Goal: Information Seeking & Learning: Compare options

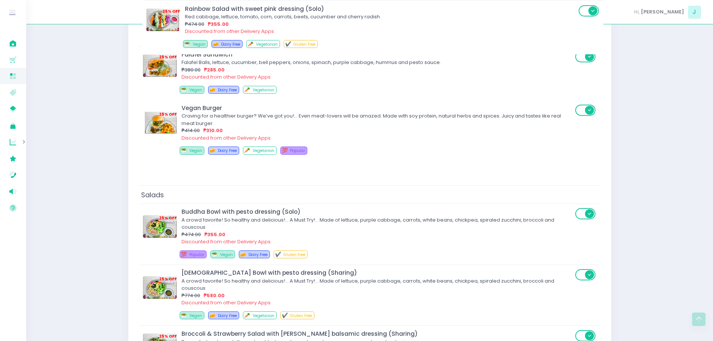
scroll to position [950, 0]
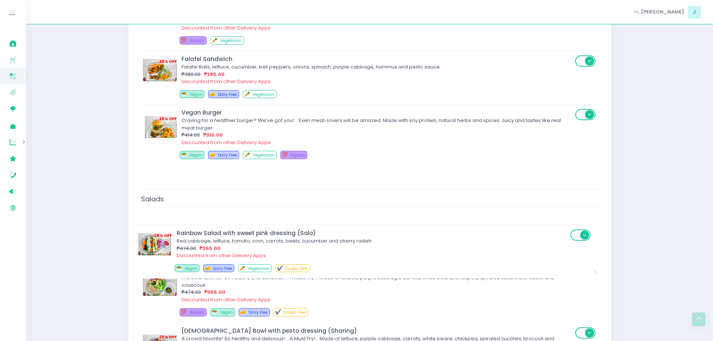
drag, startPoint x: 391, startPoint y: 245, endPoint x: 385, endPoint y: 244, distance: 5.7
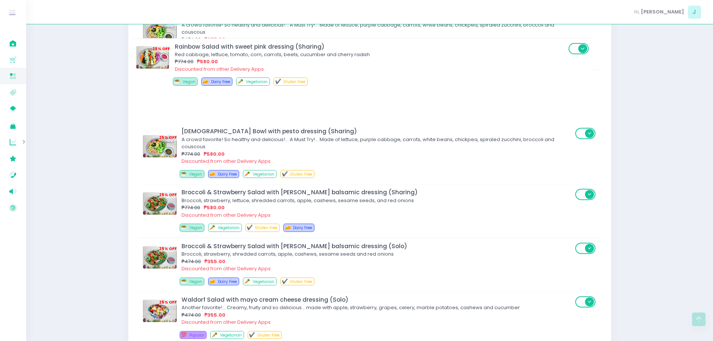
scroll to position [1203, 0]
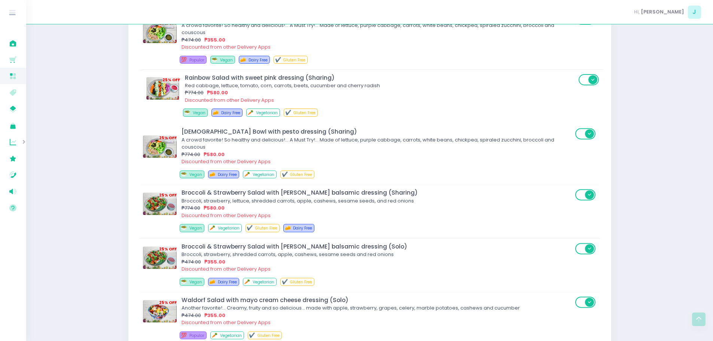
drag, startPoint x: 385, startPoint y: 244, endPoint x: 388, endPoint y: 87, distance: 157.3
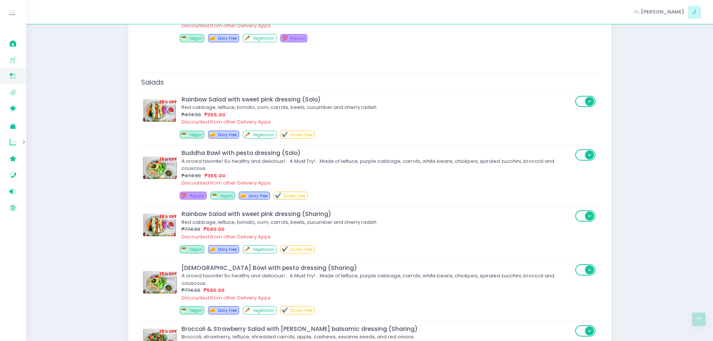
scroll to position [1067, 0]
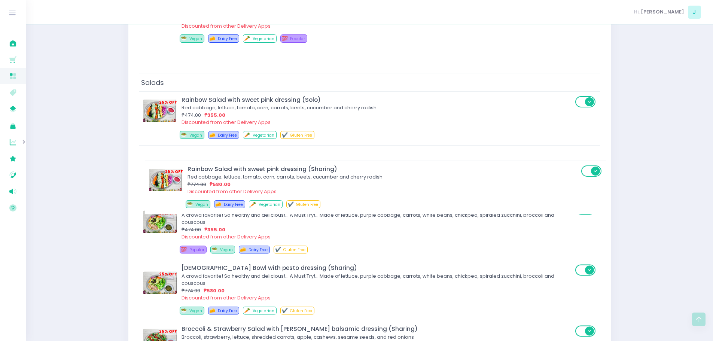
drag, startPoint x: 305, startPoint y: 230, endPoint x: 311, endPoint y: 177, distance: 53.1
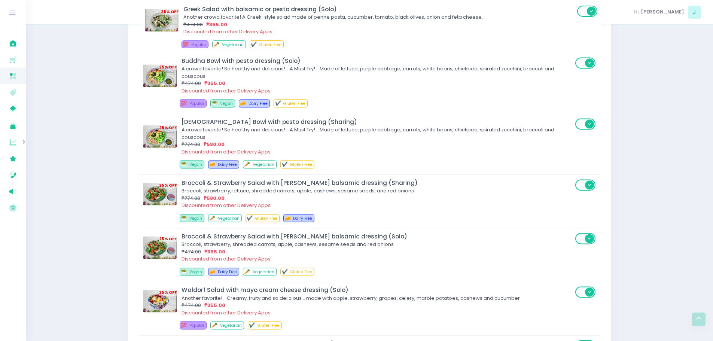
scroll to position [1203, 0]
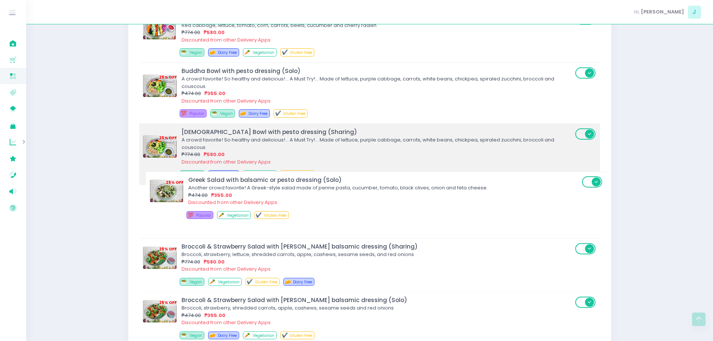
drag, startPoint x: 311, startPoint y: 184, endPoint x: 314, endPoint y: 177, distance: 7.9
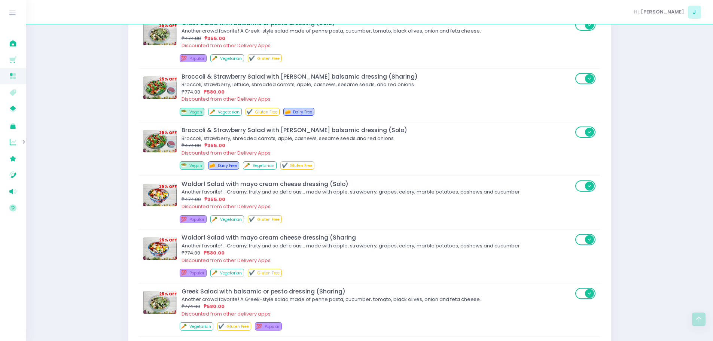
scroll to position [1375, 0]
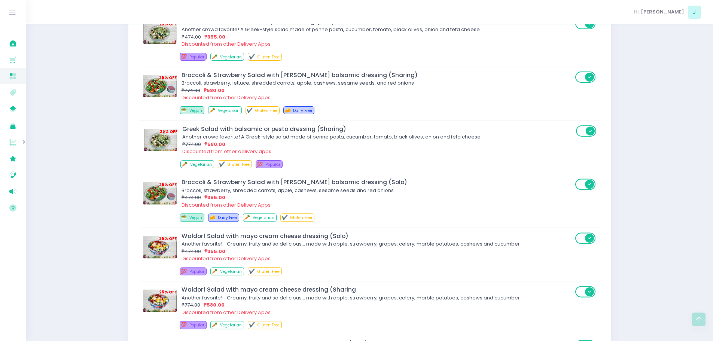
drag, startPoint x: 286, startPoint y: 318, endPoint x: 286, endPoint y: 152, distance: 165.5
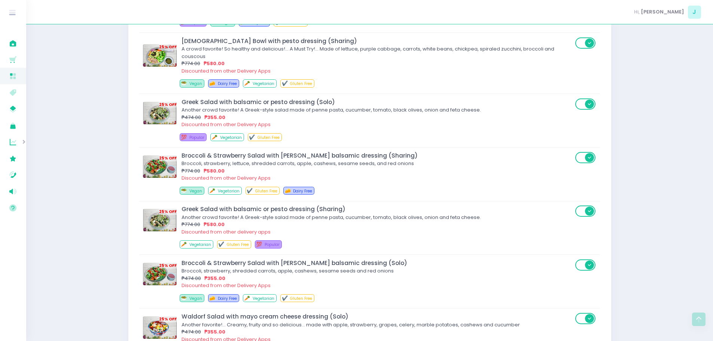
scroll to position [1294, 0]
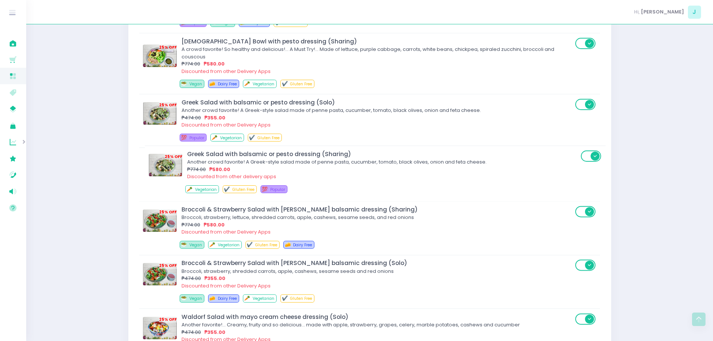
drag, startPoint x: 286, startPoint y: 224, endPoint x: 292, endPoint y: 164, distance: 60.9
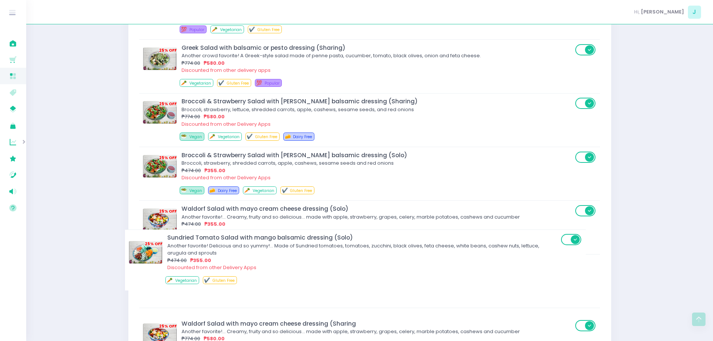
scroll to position [1404, 0]
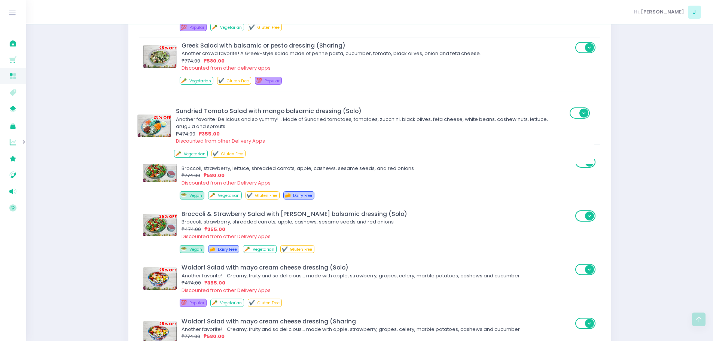
drag, startPoint x: 358, startPoint y: 337, endPoint x: 352, endPoint y: 116, distance: 220.9
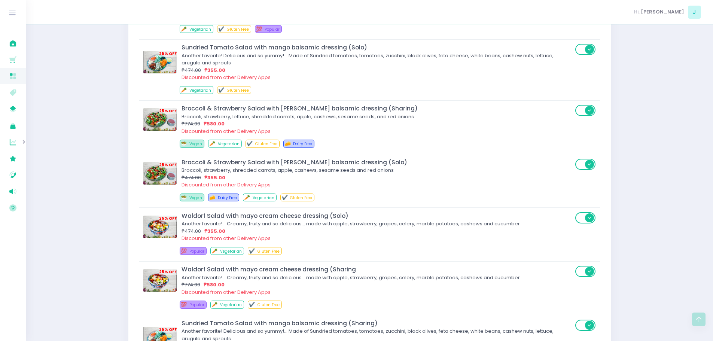
scroll to position [1458, 0]
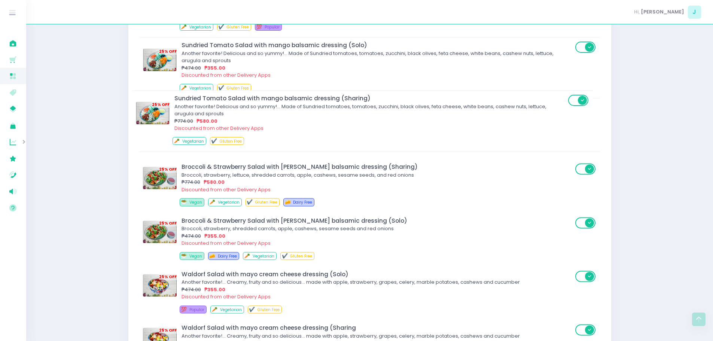
drag, startPoint x: 388, startPoint y: 326, endPoint x: 380, endPoint y: 99, distance: 227.0
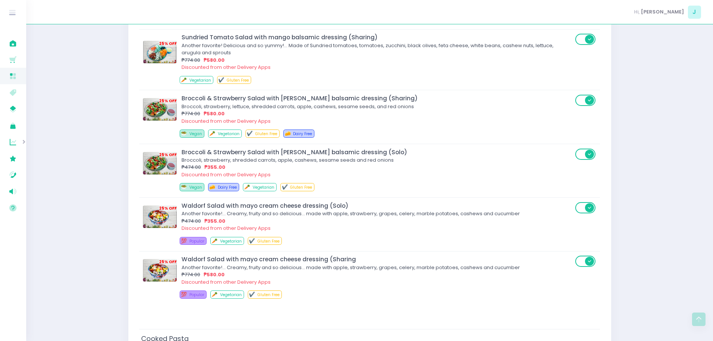
scroll to position [1535, 0]
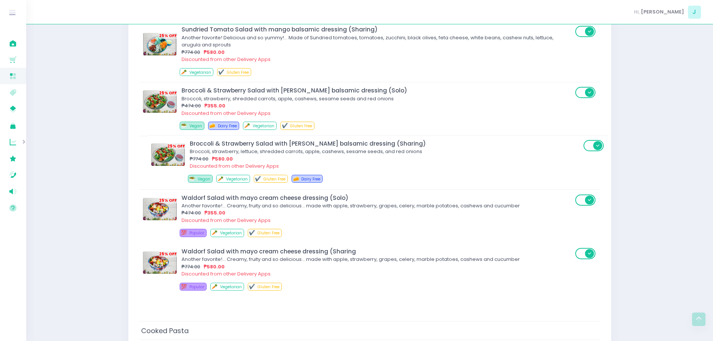
drag, startPoint x: 380, startPoint y: 99, endPoint x: 388, endPoint y: 154, distance: 56.0
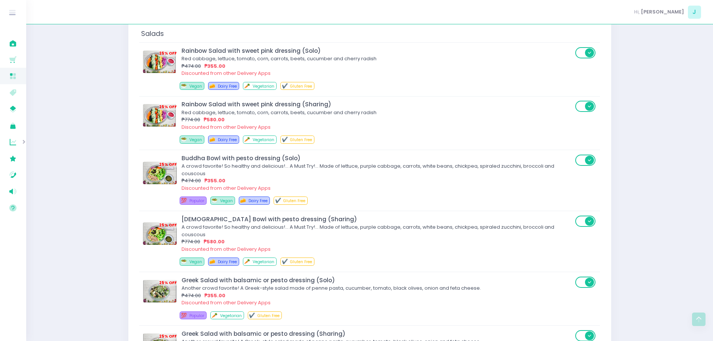
scroll to position [1112, 0]
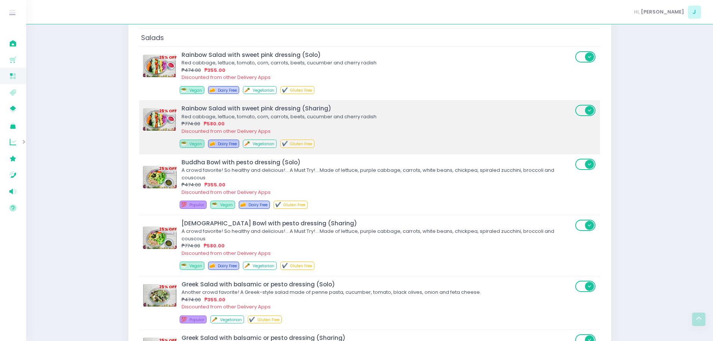
click at [266, 146] on span "Vegetarian" at bounding box center [264, 144] width 22 height 6
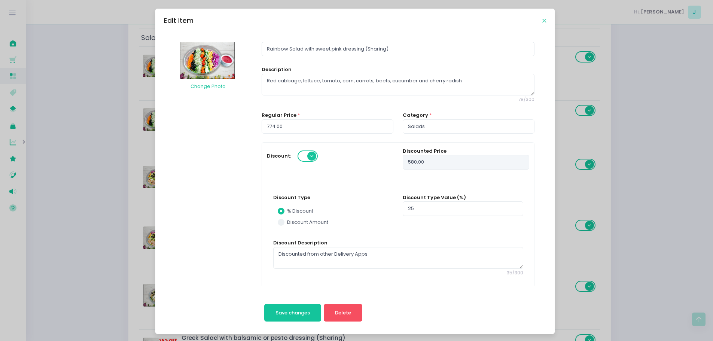
click at [542, 19] on icon "Close" at bounding box center [544, 21] width 4 height 6
radio input "true"
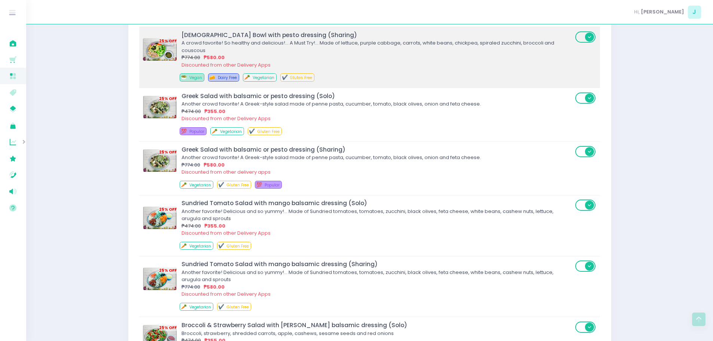
scroll to position [1301, 0]
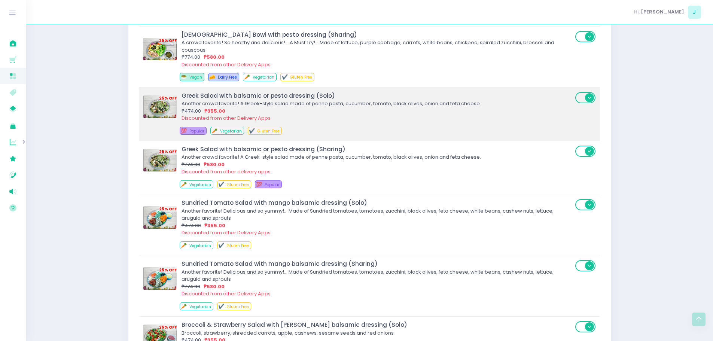
click at [259, 112] on div "₱474.00 ₱355.00" at bounding box center [378, 110] width 392 height 7
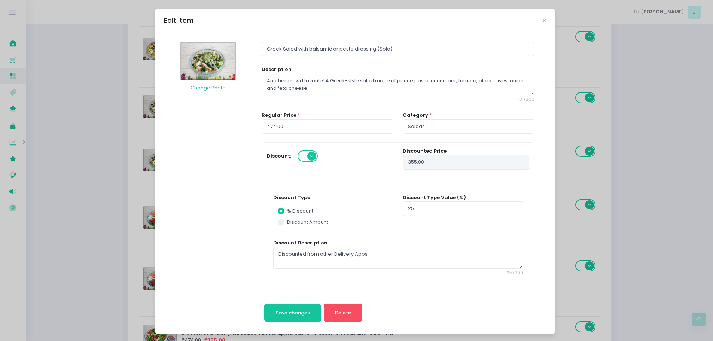
click at [539, 18] on div "Edit Item" at bounding box center [354, 21] width 399 height 25
click at [544, 24] on div "Edit Item" at bounding box center [354, 21] width 399 height 25
click at [542, 19] on icon "Close" at bounding box center [544, 21] width 4 height 6
radio input "true"
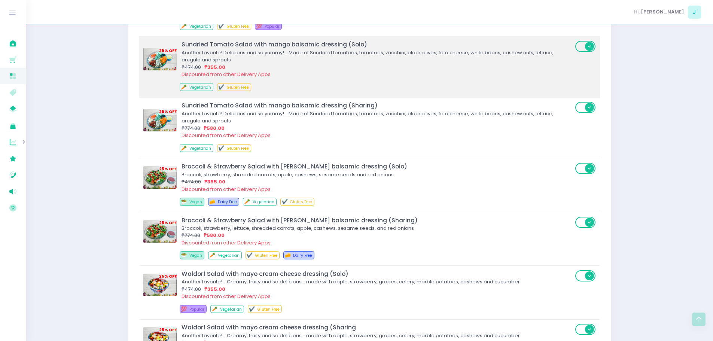
scroll to position [1459, 0]
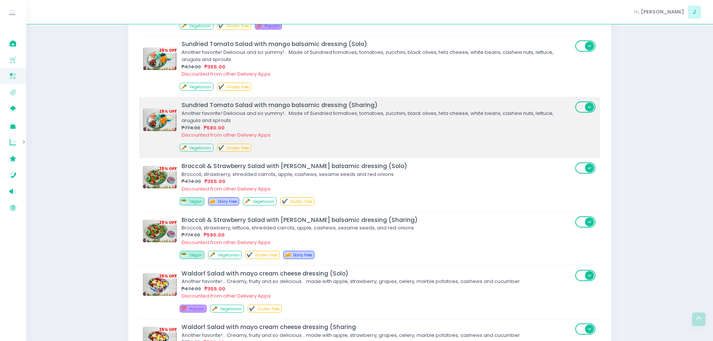
click at [311, 152] on div "🥕 Vegetarian ✔️ Gluten Free" at bounding box center [380, 149] width 400 height 10
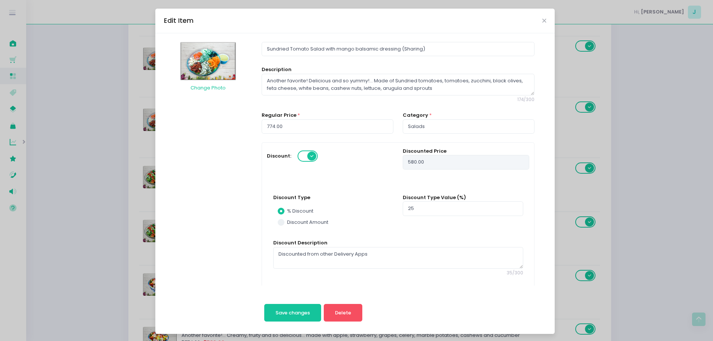
click at [544, 16] on div "Edit Item" at bounding box center [354, 21] width 399 height 25
click at [542, 19] on icon "Close" at bounding box center [544, 21] width 4 height 6
radio input "true"
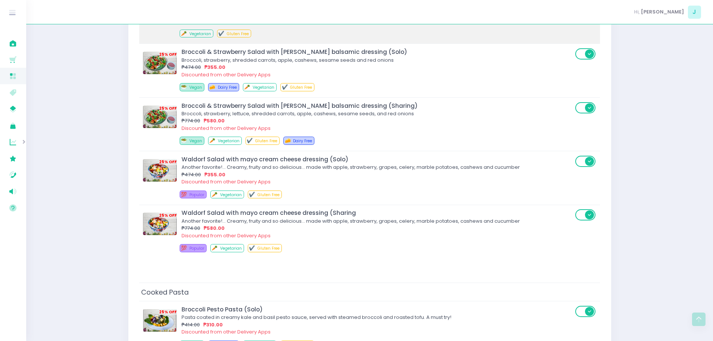
scroll to position [1574, 0]
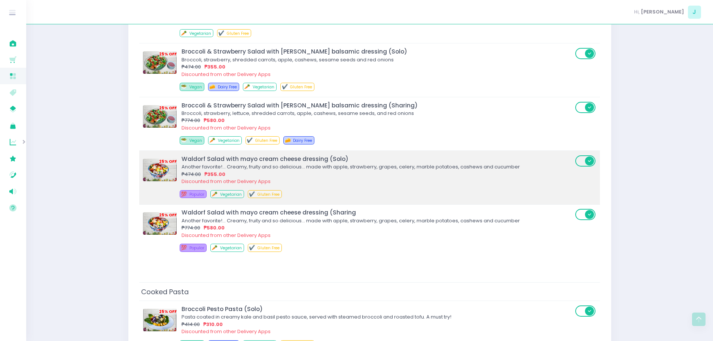
click at [415, 182] on div "Discounted from other Delivery Apps" at bounding box center [378, 181] width 392 height 7
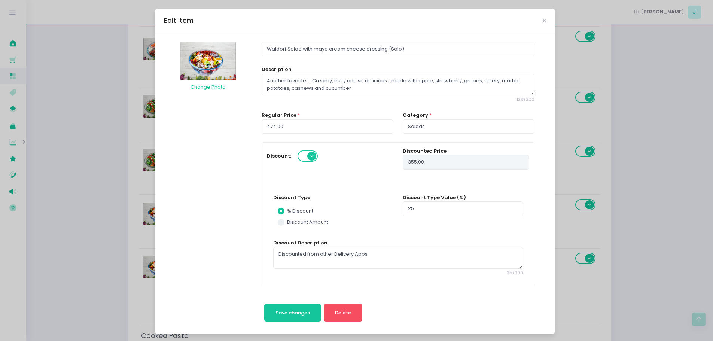
scroll to position [1529, 0]
click at [542, 22] on icon "Close" at bounding box center [544, 21] width 4 height 6
radio input "true"
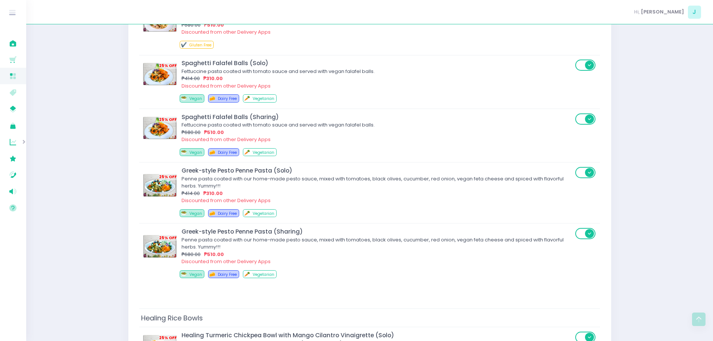
scroll to position [2036, 0]
